Goal: Task Accomplishment & Management: Manage account settings

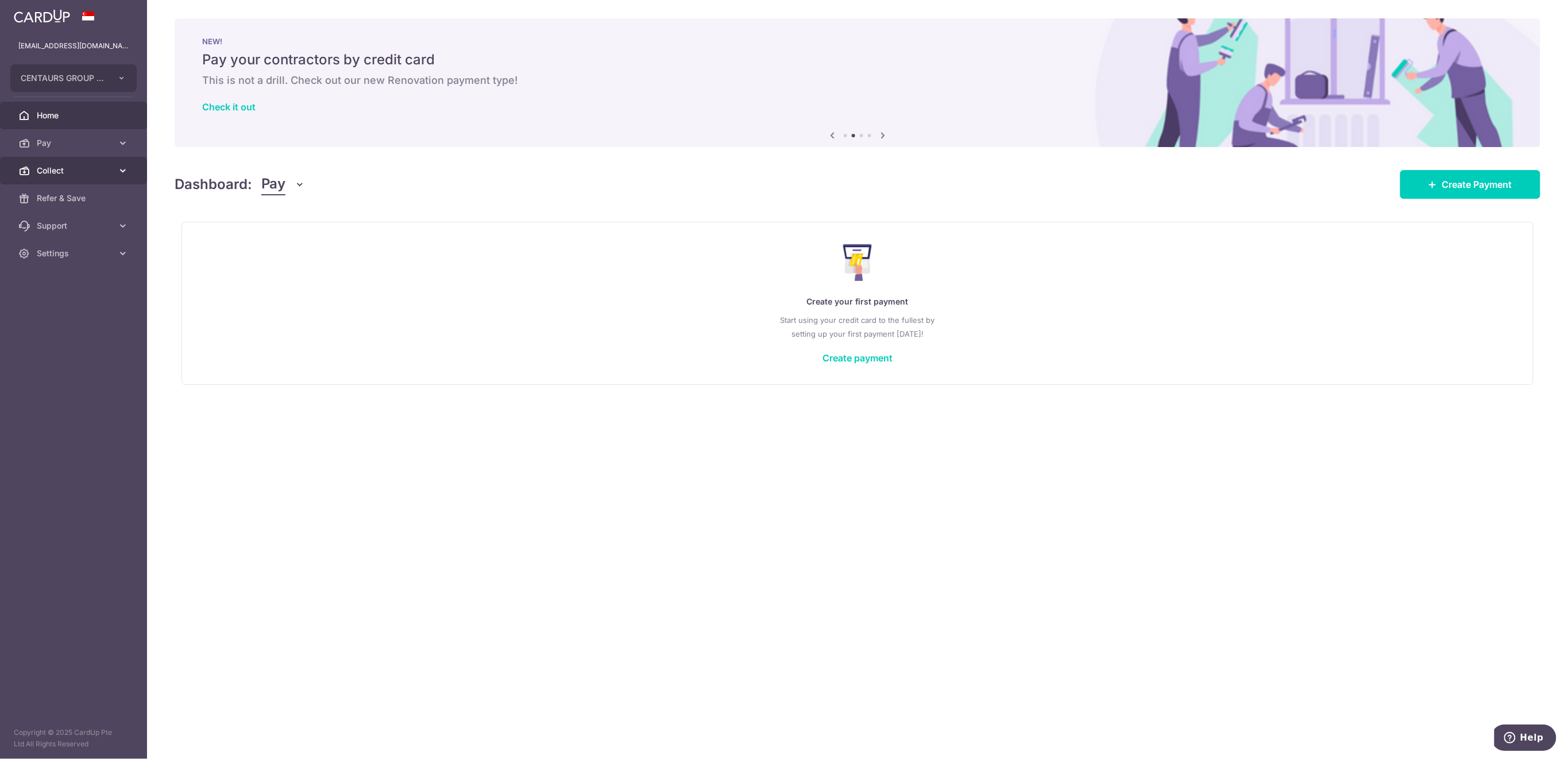
click at [70, 175] on span "Collect" at bounding box center [74, 171] width 76 height 12
click at [82, 254] on span "Payment Requests" at bounding box center [74, 253] width 76 height 12
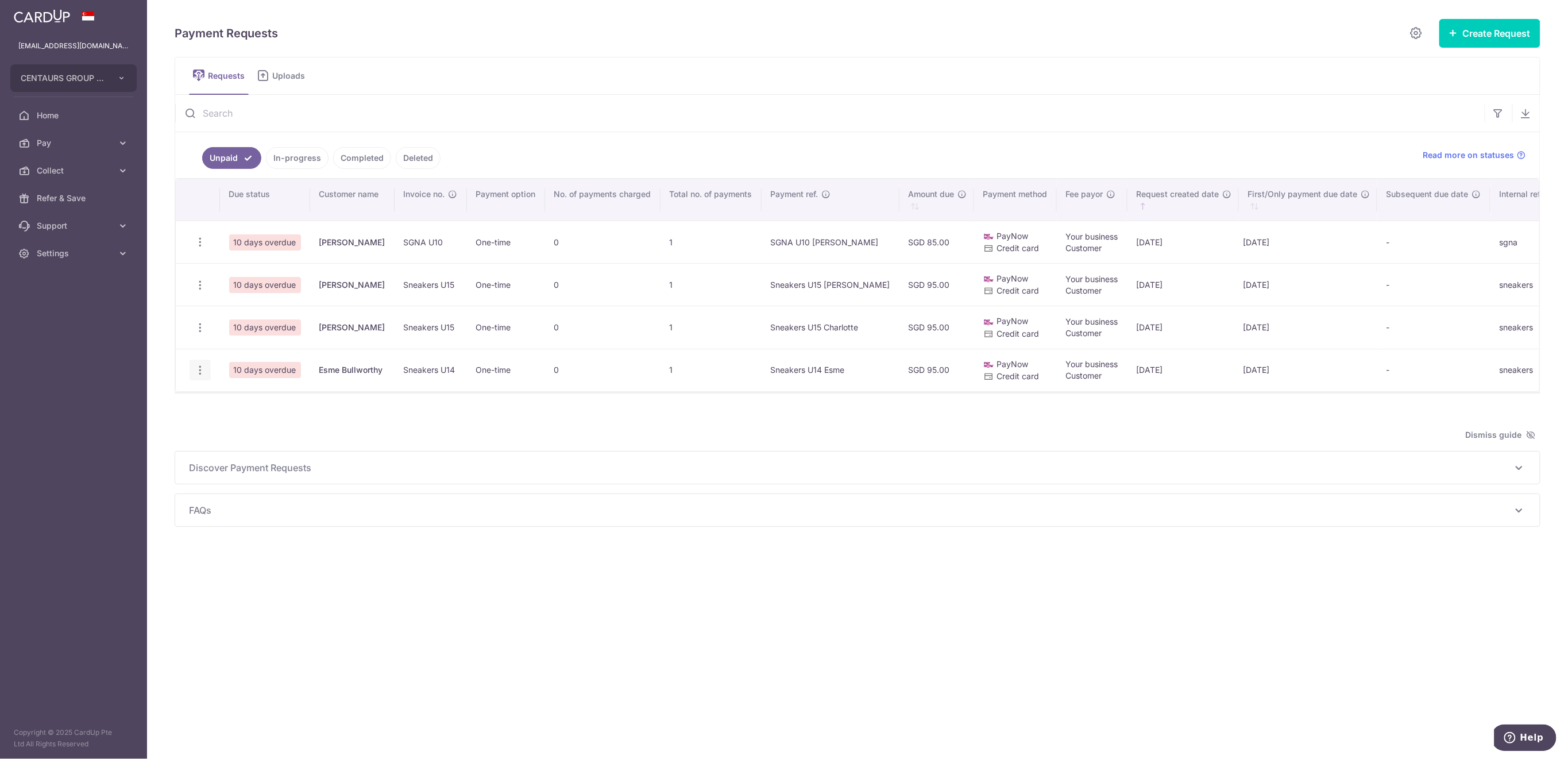
click at [201, 372] on icon "button" at bounding box center [200, 370] width 12 height 12
click at [254, 427] on span "Delete Request" at bounding box center [258, 429] width 72 height 14
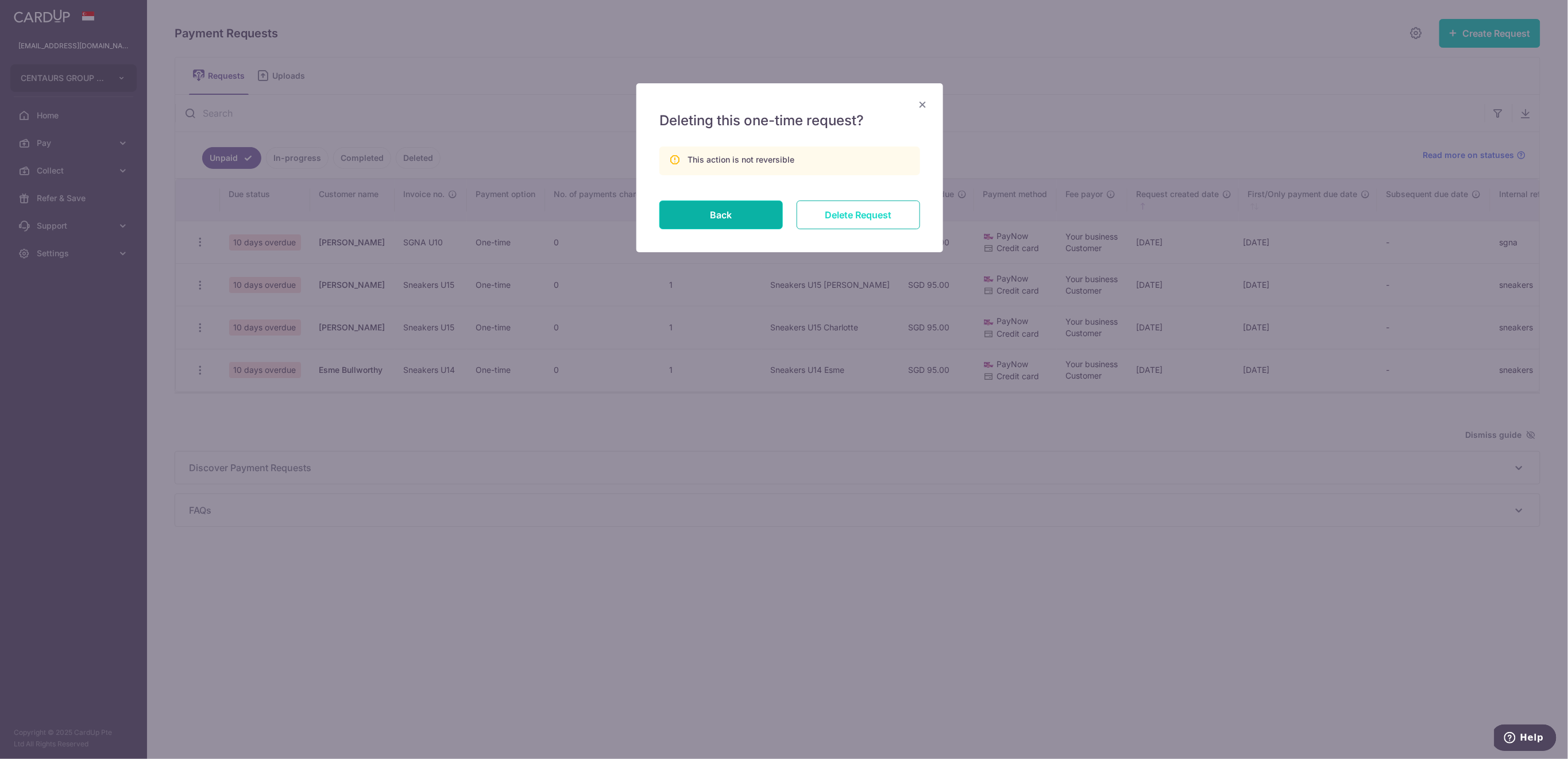
click at [873, 212] on input "Delete Request" at bounding box center [858, 215] width 123 height 28
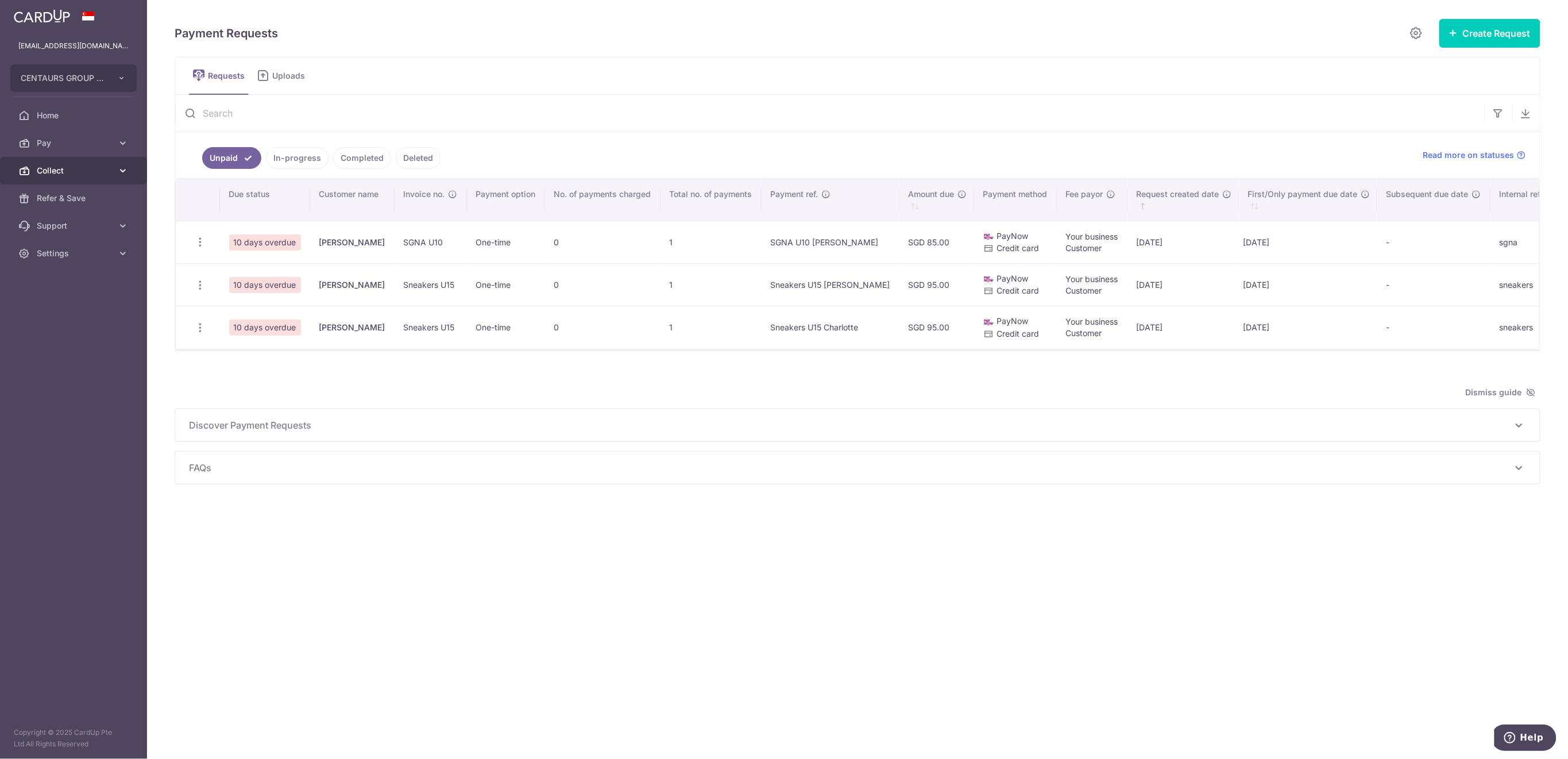
click at [68, 171] on span "Collect" at bounding box center [74, 171] width 76 height 12
click at [68, 203] on span "Dashboard" at bounding box center [74, 198] width 76 height 12
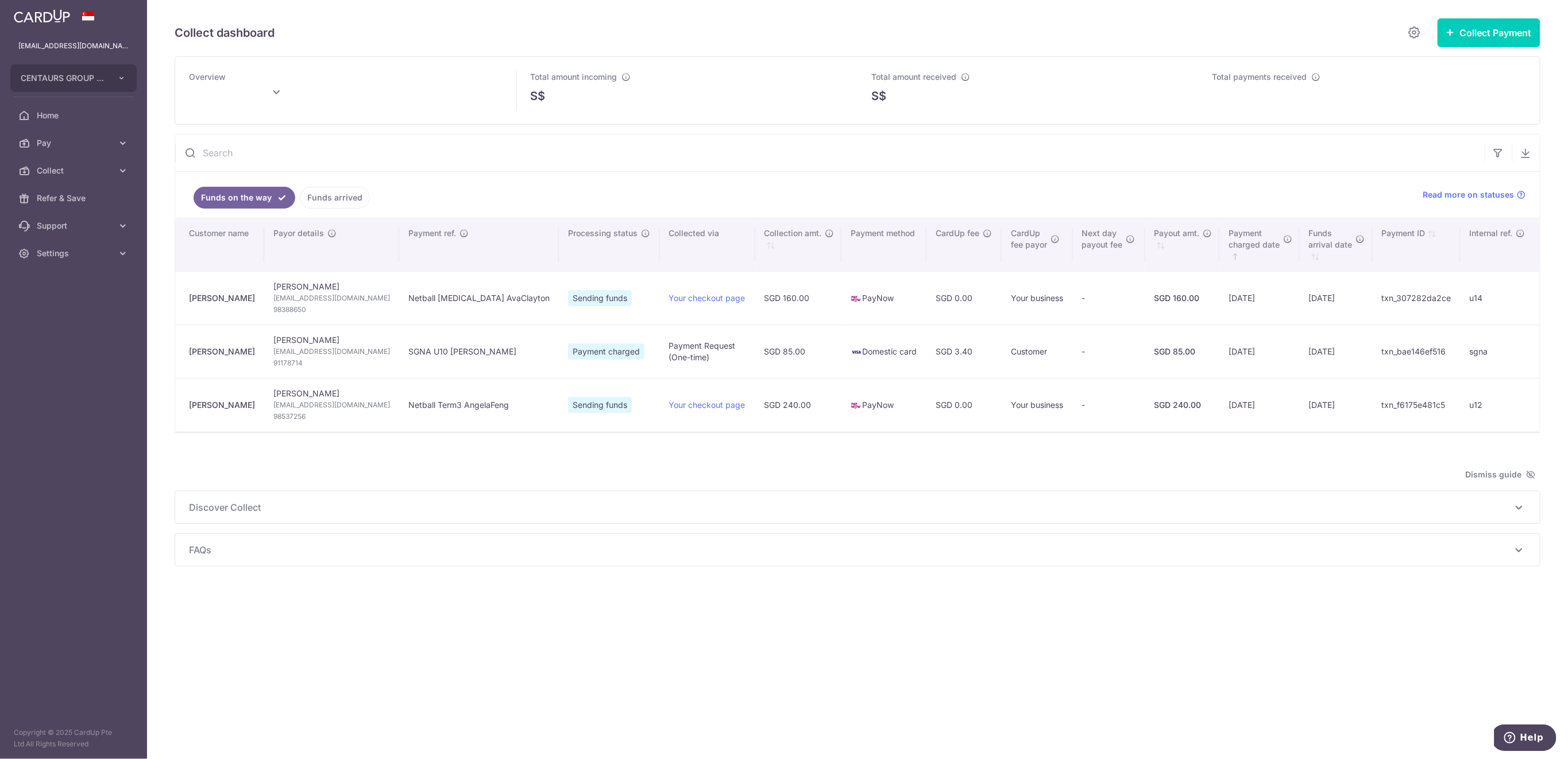
type input "September 2025"
click at [72, 253] on span "Settings" at bounding box center [74, 253] width 76 height 12
click at [70, 315] on link "Logout" at bounding box center [73, 308] width 147 height 28
